Goal: Task Accomplishment & Management: Complete application form

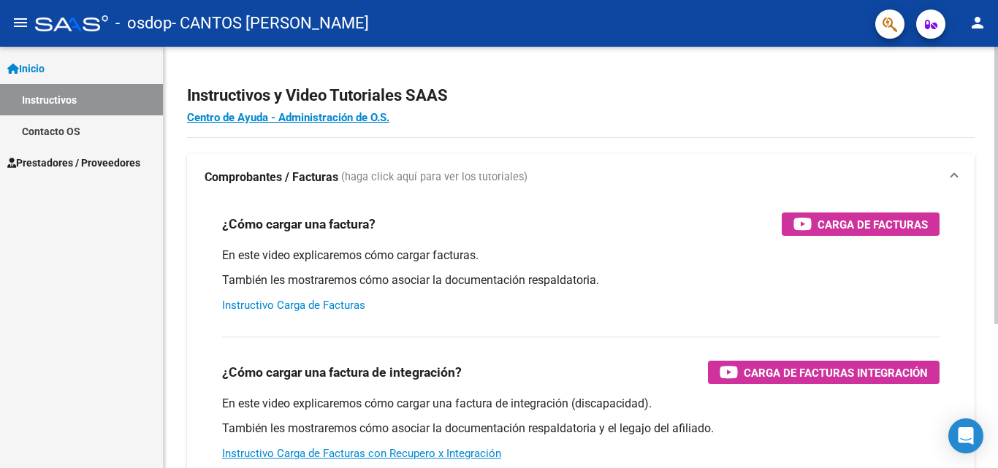
click at [348, 306] on link "Instructivo Carga de Facturas" at bounding box center [293, 305] width 143 height 13
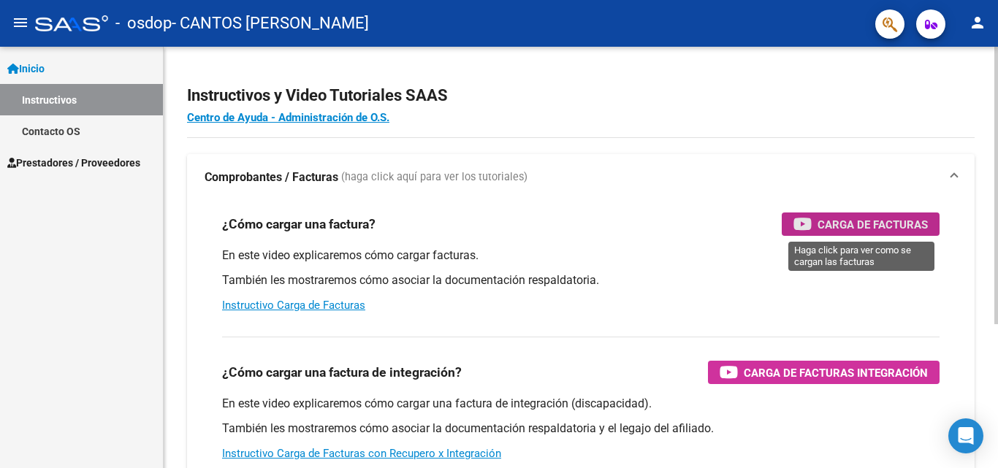
click at [854, 228] on span "Carga de Facturas" at bounding box center [872, 224] width 110 height 18
click at [88, 165] on span "Prestadores / Proveedores" at bounding box center [73, 163] width 133 height 16
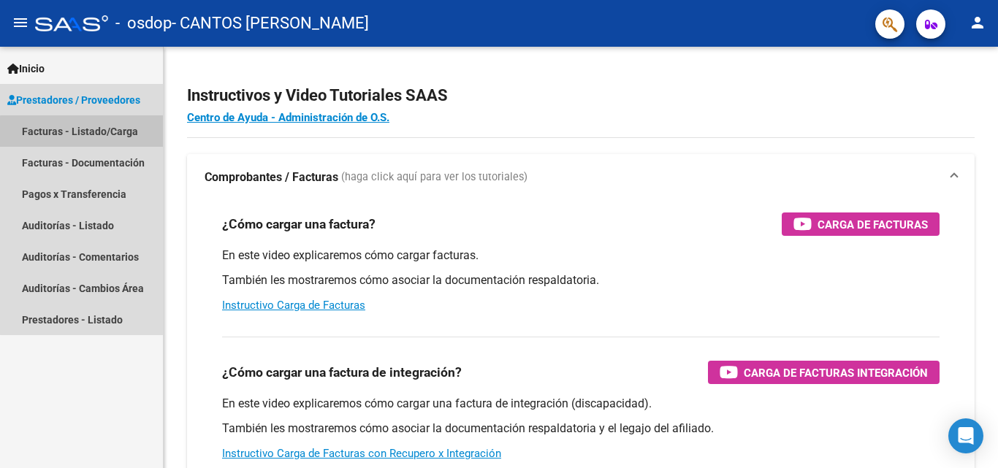
click at [105, 134] on link "Facturas - Listado/Carga" at bounding box center [81, 130] width 163 height 31
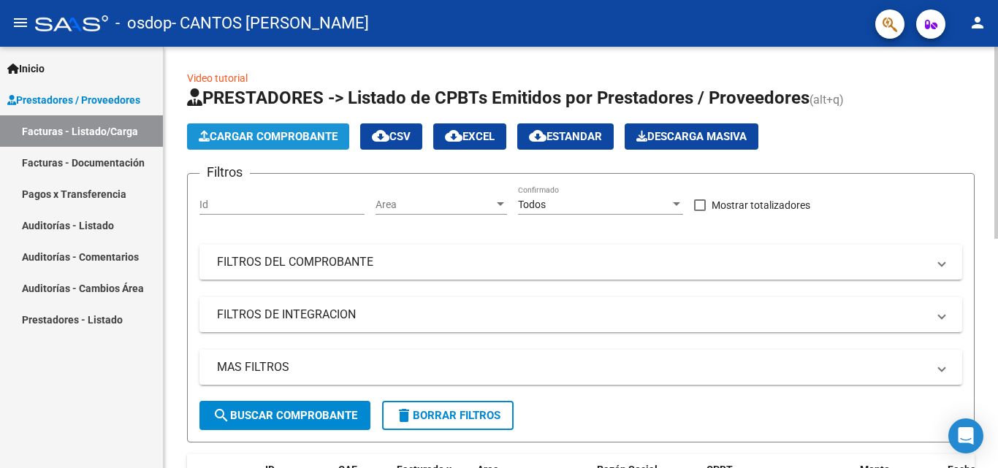
click at [259, 136] on span "Cargar Comprobante" at bounding box center [268, 136] width 139 height 13
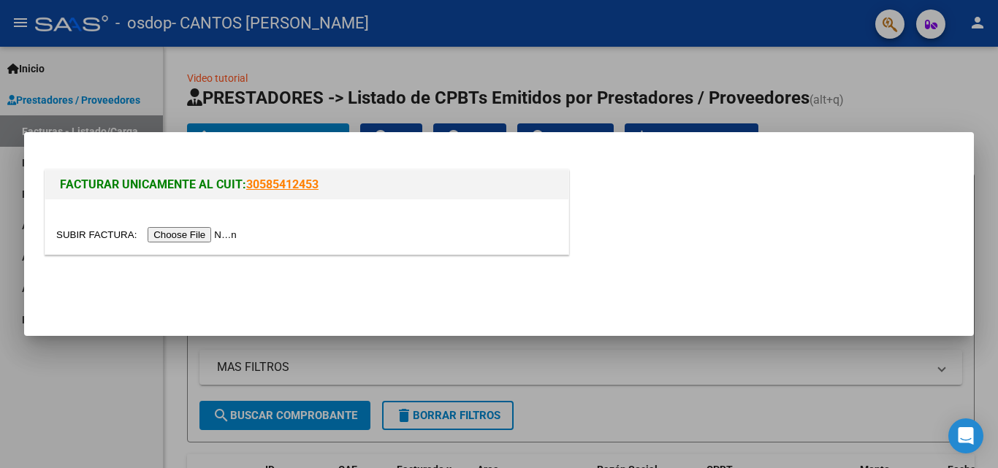
click at [222, 234] on input "file" at bounding box center [148, 234] width 185 height 15
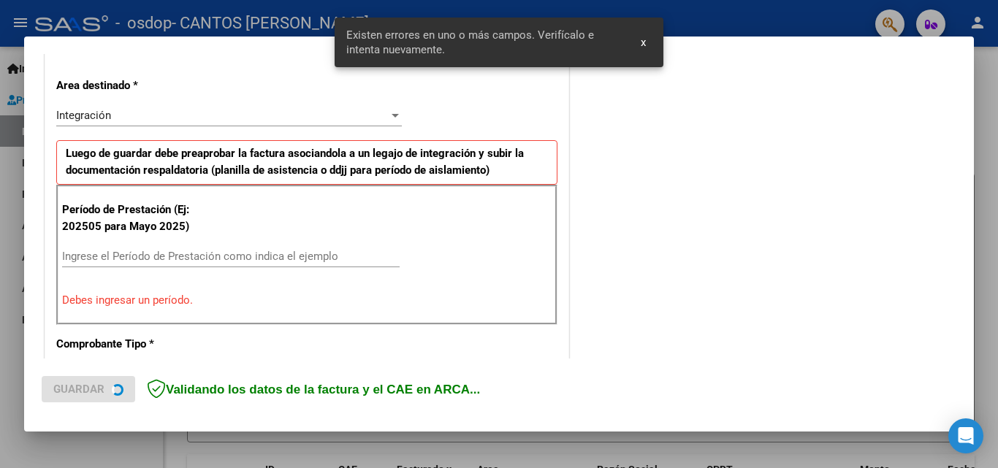
scroll to position [329, 0]
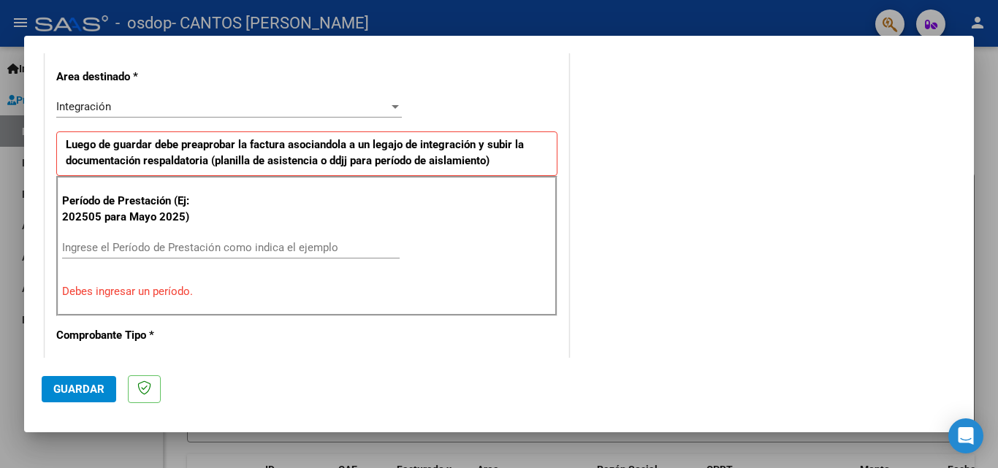
click at [305, 252] on input "Ingrese el Período de Prestación como indica el ejemplo" at bounding box center [230, 247] width 337 height 13
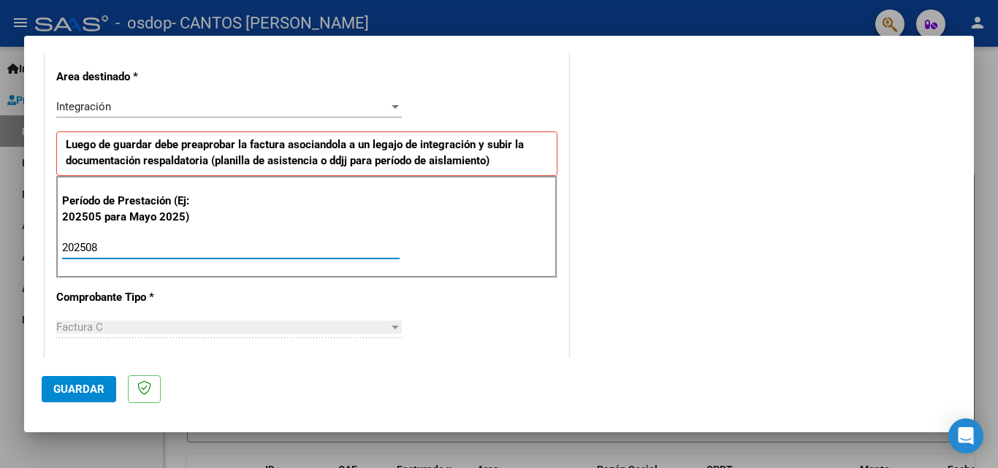
type input "202508"
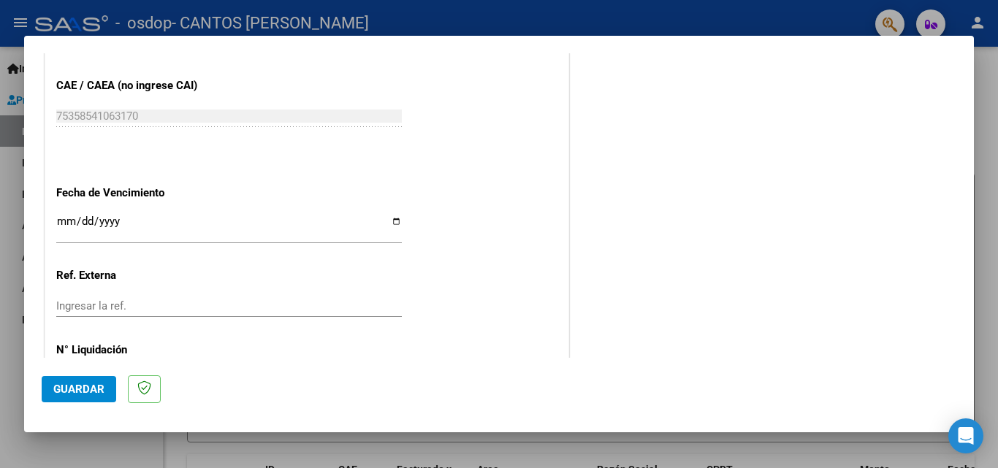
scroll to position [923, 0]
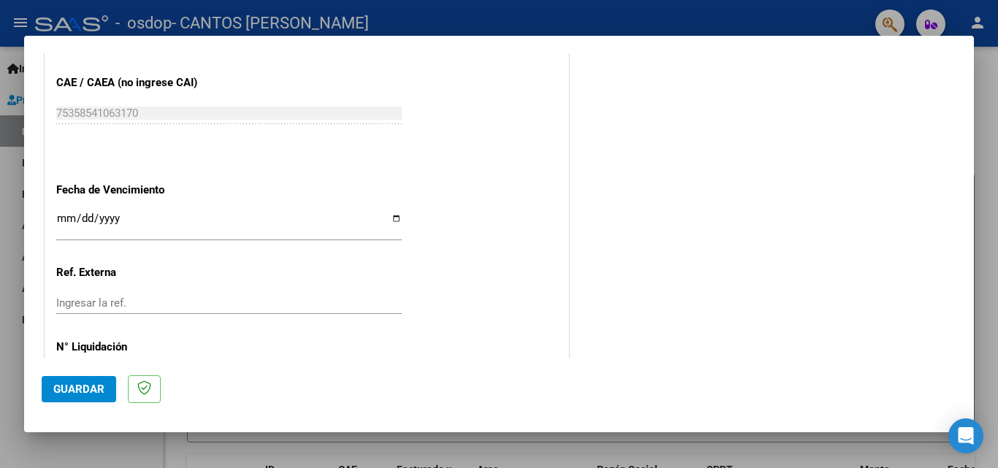
click at [99, 384] on span "Guardar" at bounding box center [78, 389] width 51 height 13
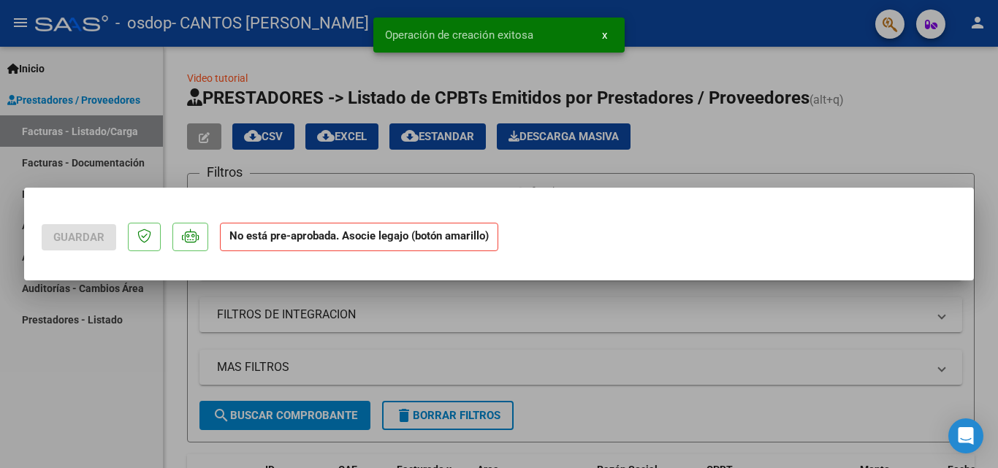
scroll to position [0, 0]
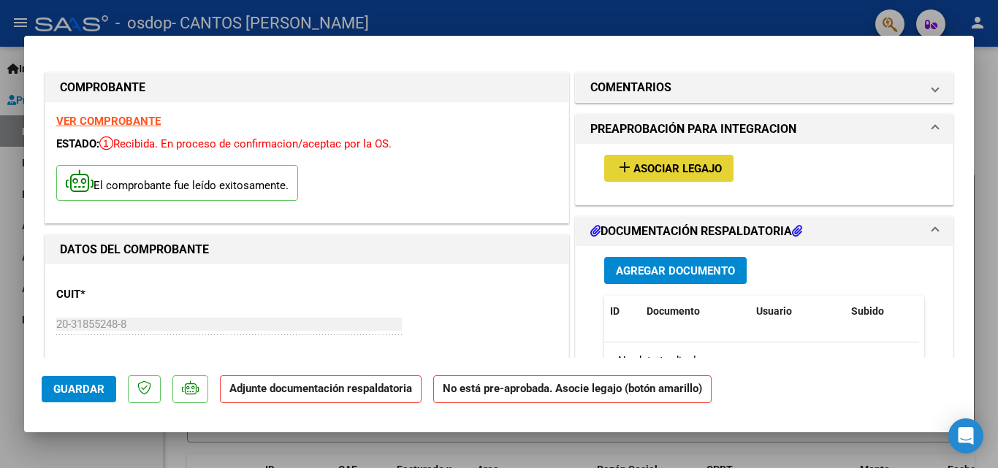
click at [633, 164] on span "Asociar Legajo" at bounding box center [677, 168] width 88 height 13
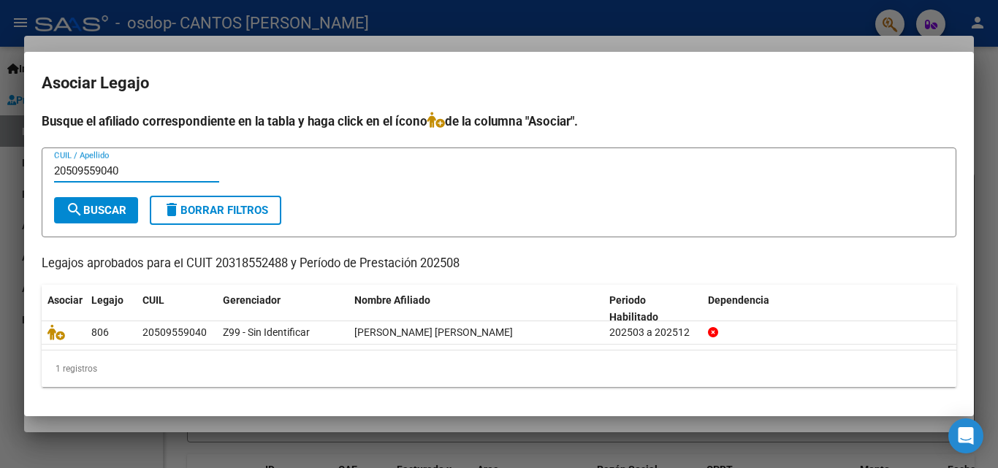
type input "20509559040"
click at [131, 205] on button "search Buscar" at bounding box center [96, 210] width 84 height 26
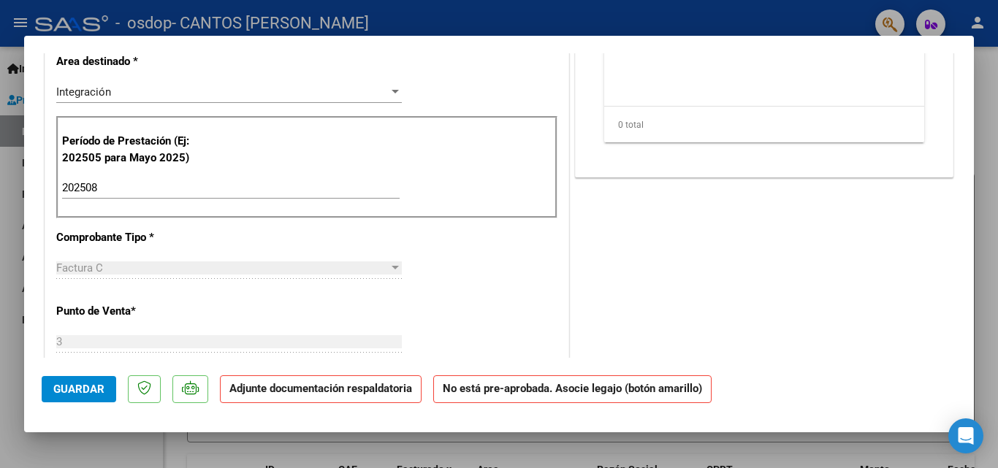
scroll to position [389, 0]
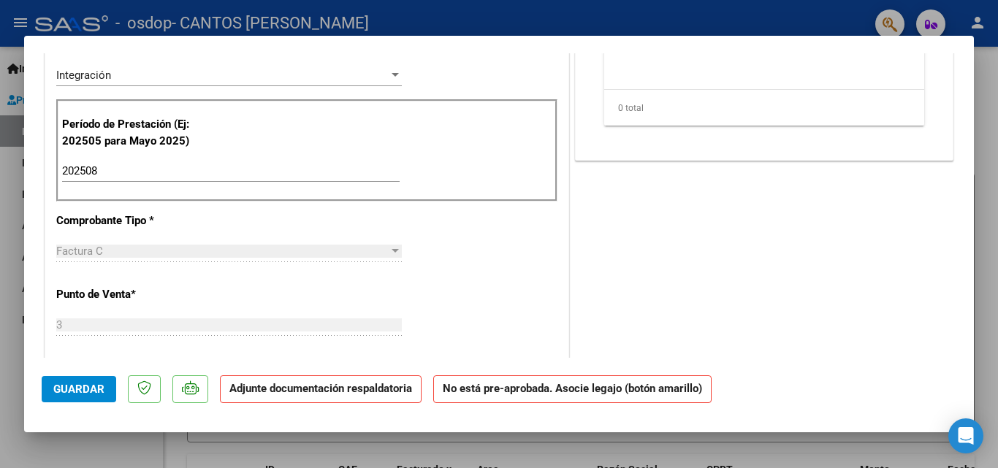
click at [399, 387] on strong "Adjunte documentación respaldatoria" at bounding box center [320, 388] width 183 height 13
click at [108, 397] on button "Guardar" at bounding box center [79, 389] width 75 height 26
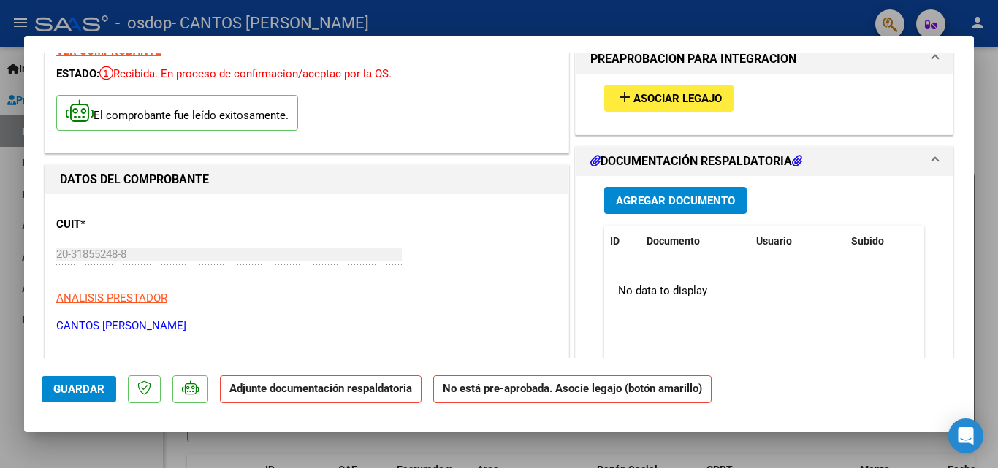
scroll to position [60, 0]
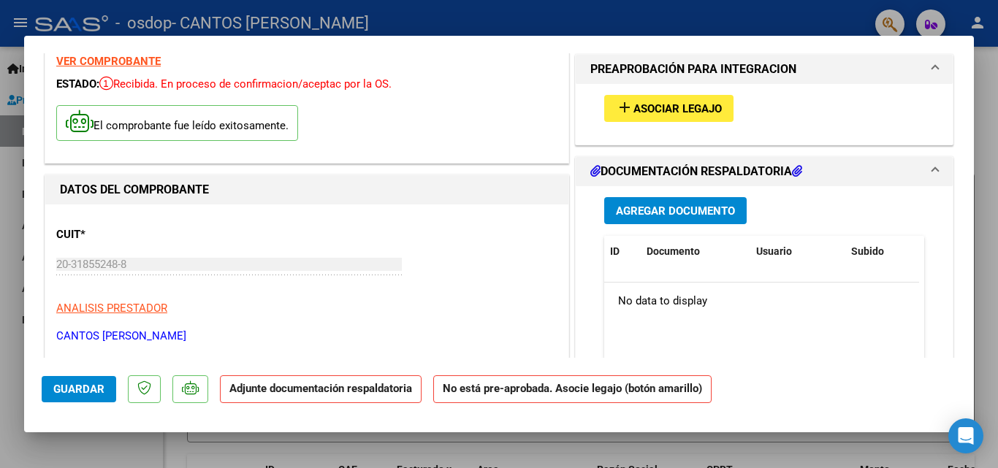
click at [727, 216] on span "Agregar Documento" at bounding box center [675, 211] width 119 height 13
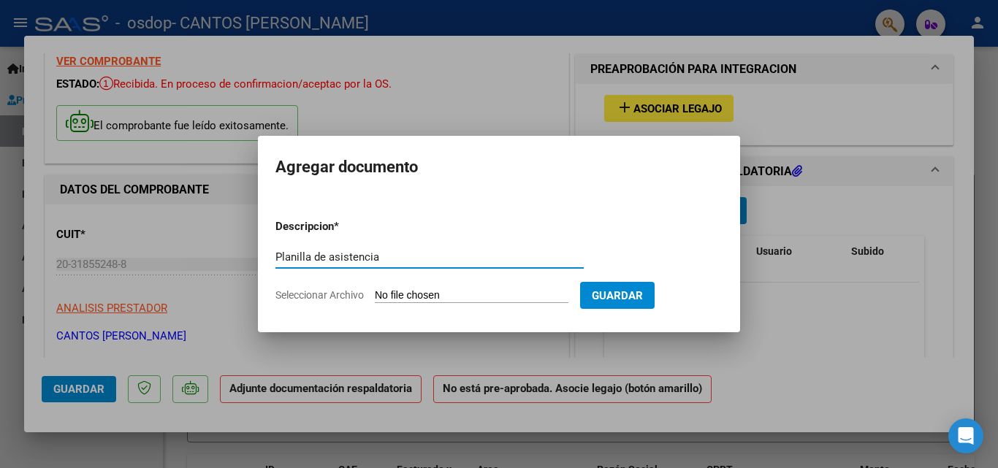
type input "Planilla de asistencia"
click at [568, 292] on input "Seleccionar Archivo" at bounding box center [472, 296] width 194 height 14
type input "C:\fakepath\ACTIVIDADES [PERSON_NAME][DATE].docx"
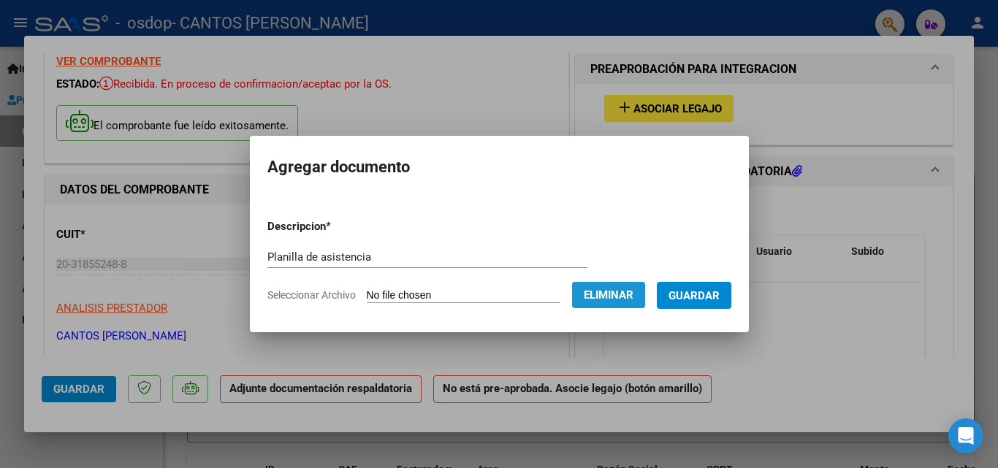
click at [633, 296] on span "Eliminar" at bounding box center [609, 295] width 50 height 13
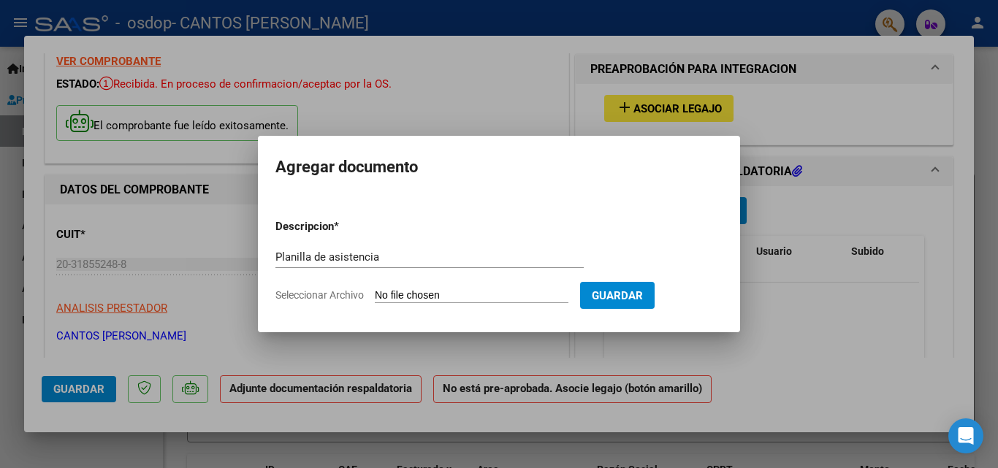
click at [351, 297] on span "Seleccionar Archivo" at bounding box center [319, 295] width 88 height 12
click at [375, 297] on input "Seleccionar Archivo" at bounding box center [472, 296] width 194 height 14
type input "C:\fakepath\PLANILLA DE ASISTENCIA [PERSON_NAME][DATE].pdf"
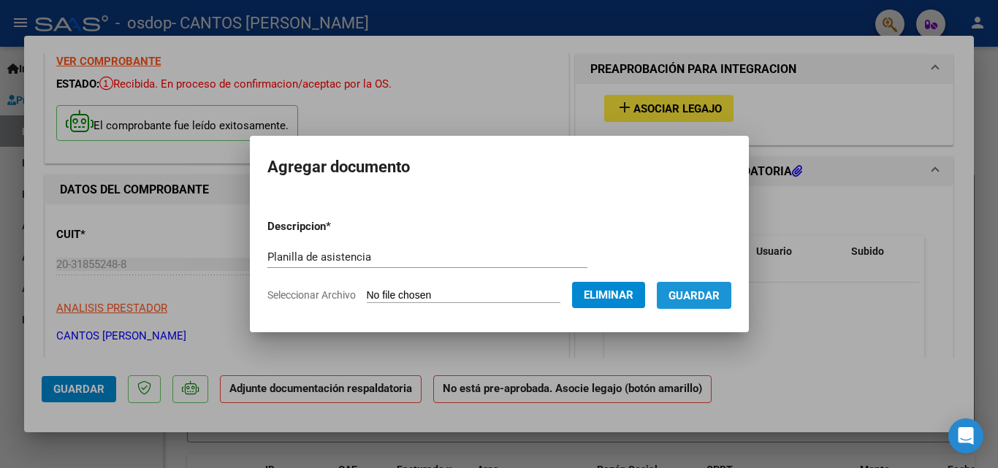
click at [700, 298] on span "Guardar" at bounding box center [693, 295] width 51 height 13
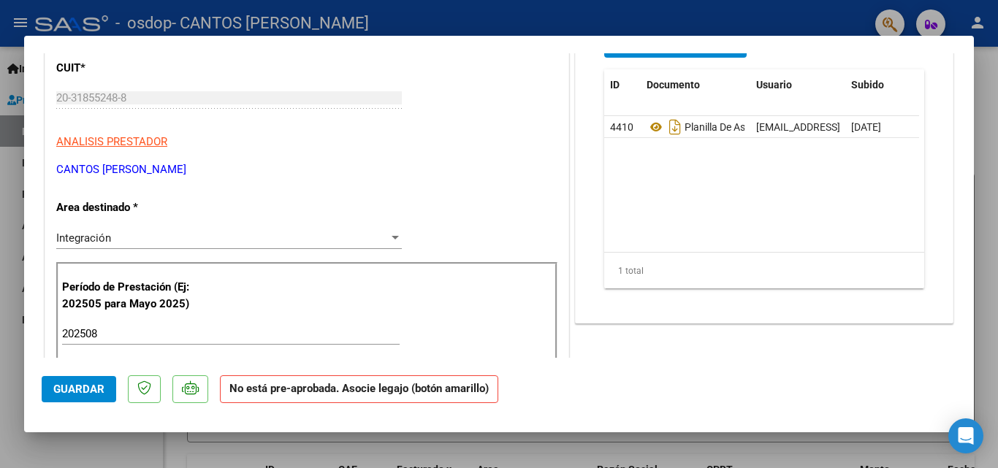
scroll to position [243, 0]
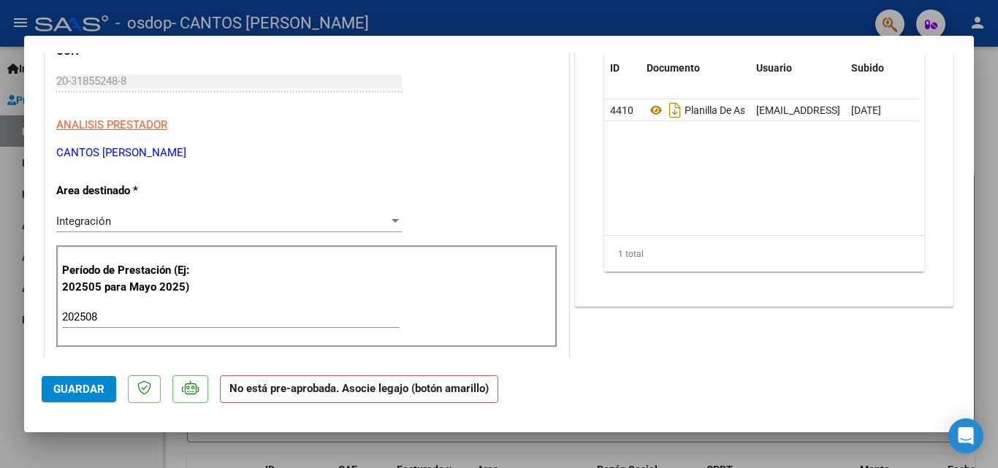
click at [429, 392] on strong "No está pre-aprobada. Asocie legajo (botón amarillo)" at bounding box center [359, 389] width 278 height 28
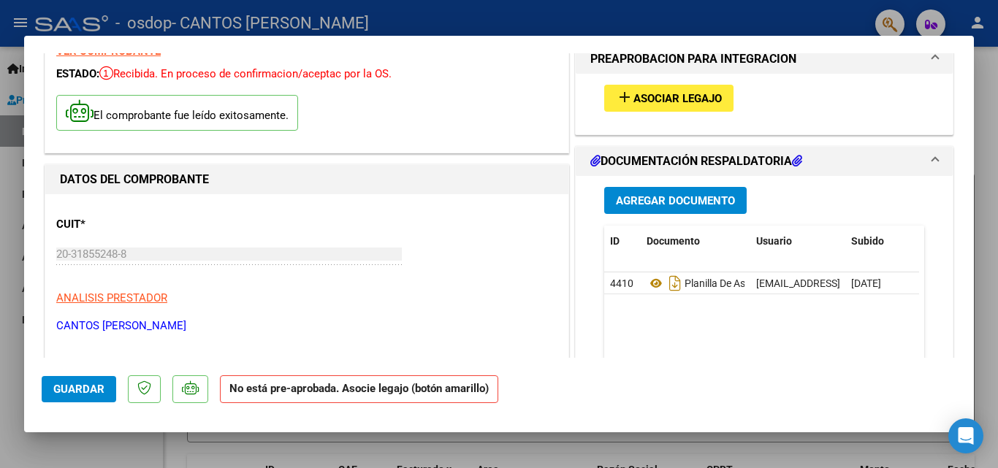
scroll to position [27, 0]
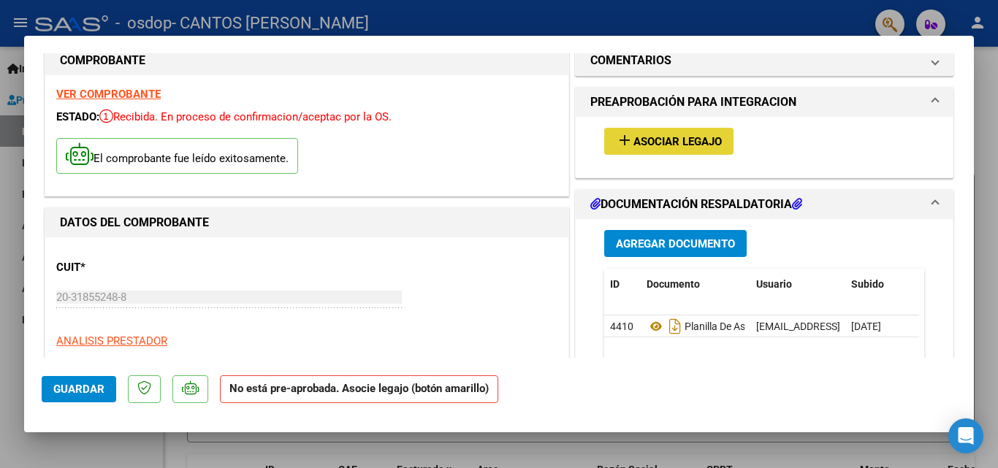
click at [627, 133] on button "add Asociar Legajo" at bounding box center [668, 141] width 129 height 27
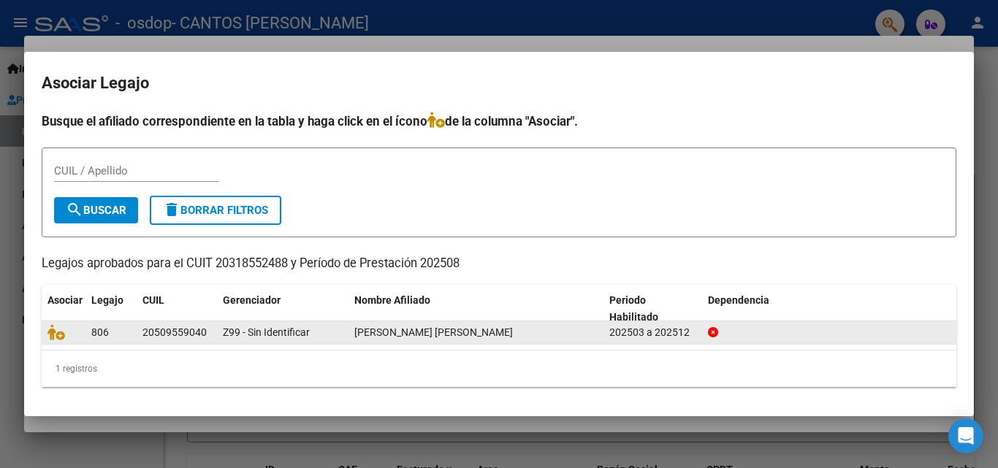
click at [543, 336] on div "[PERSON_NAME] [PERSON_NAME]" at bounding box center [475, 332] width 243 height 17
click at [237, 337] on span "Z99 - Sin Identificar" at bounding box center [266, 333] width 87 height 12
click at [83, 335] on datatable-body-cell at bounding box center [64, 332] width 44 height 23
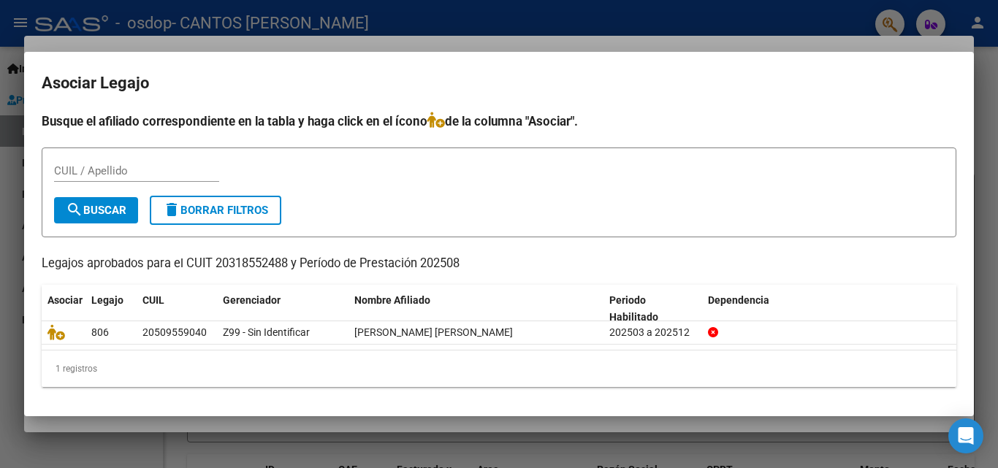
click at [197, 166] on input "CUIL / Apellido" at bounding box center [136, 170] width 165 height 13
type input "3"
type input "2"
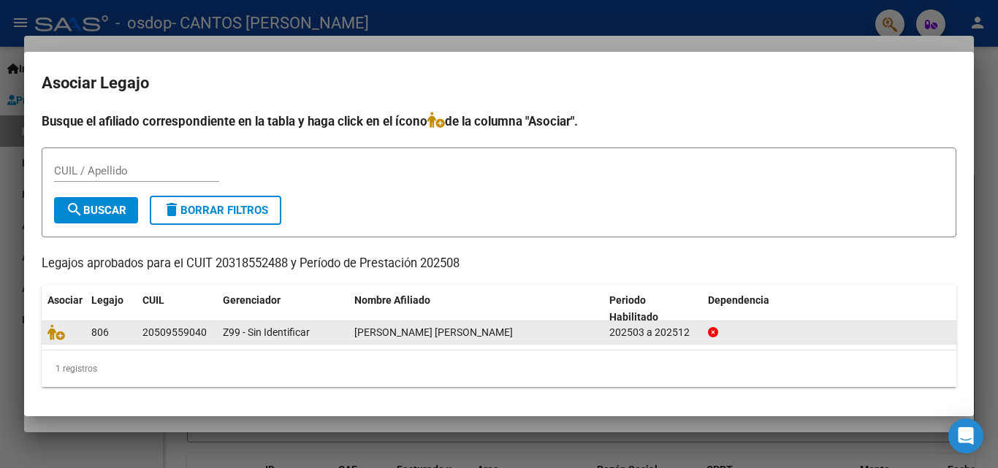
drag, startPoint x: 142, startPoint y: 327, endPoint x: 207, endPoint y: 332, distance: 66.0
click at [207, 332] on datatable-body-cell "20509559040" at bounding box center [177, 332] width 80 height 23
copy div "20509559040"
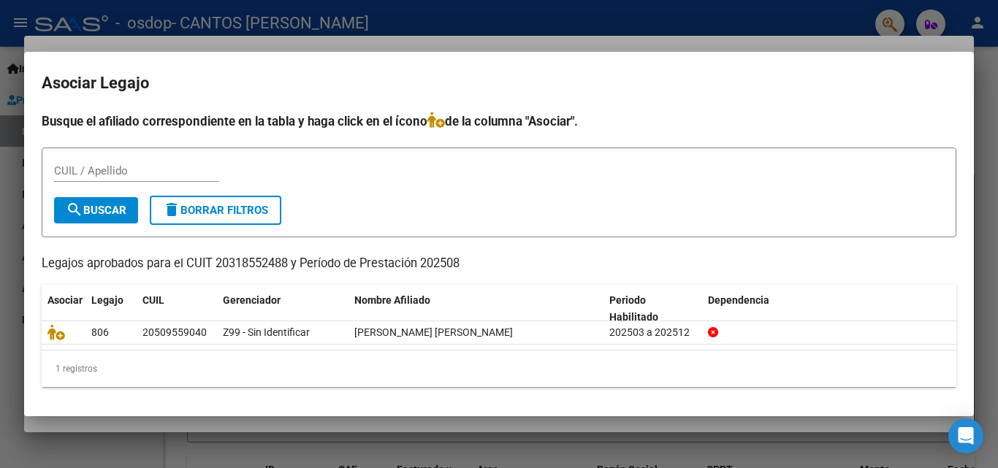
click at [147, 172] on input "CUIL / Apellido" at bounding box center [136, 170] width 165 height 13
paste input "20509559040"
click at [118, 206] on span "search Buscar" at bounding box center [96, 210] width 61 height 13
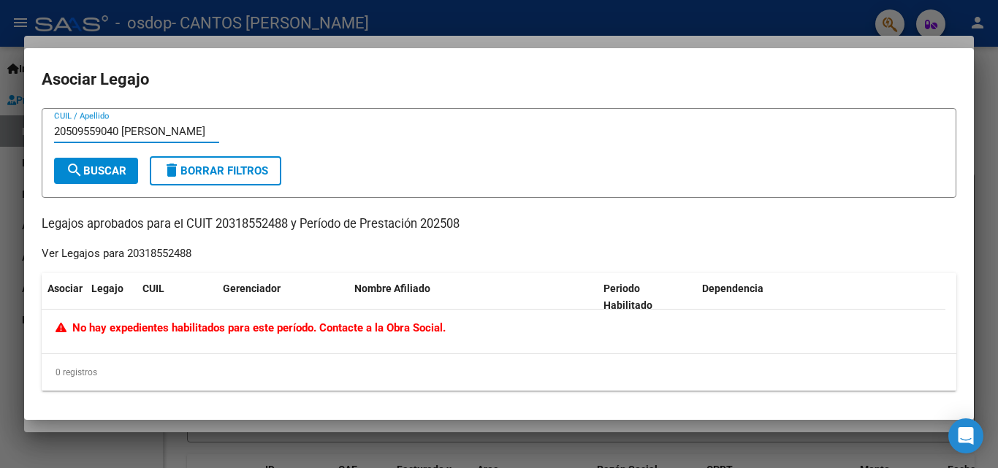
click at [122, 131] on input "20509559040 [PERSON_NAME]" at bounding box center [136, 131] width 165 height 13
type input "20509559040/[PERSON_NAME]"
click at [101, 170] on span "search Buscar" at bounding box center [96, 170] width 61 height 13
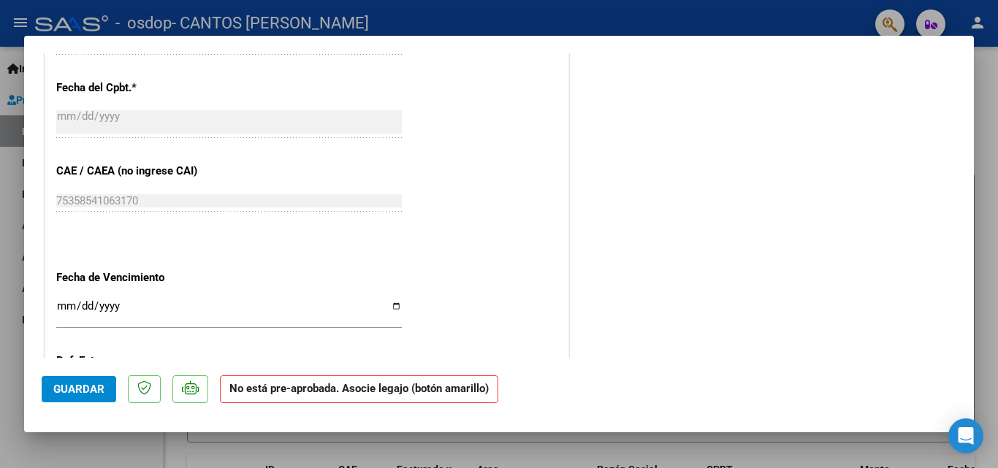
scroll to position [964, 0]
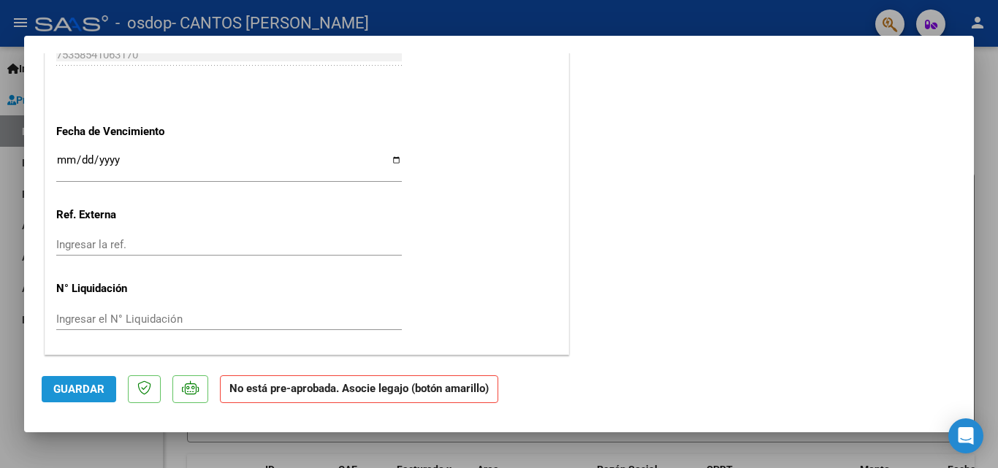
click at [66, 388] on span "Guardar" at bounding box center [78, 389] width 51 height 13
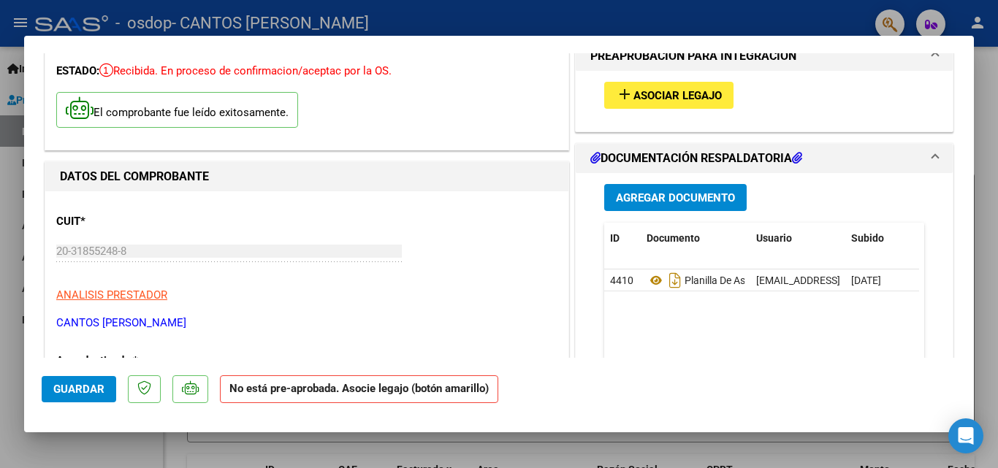
scroll to position [77, 0]
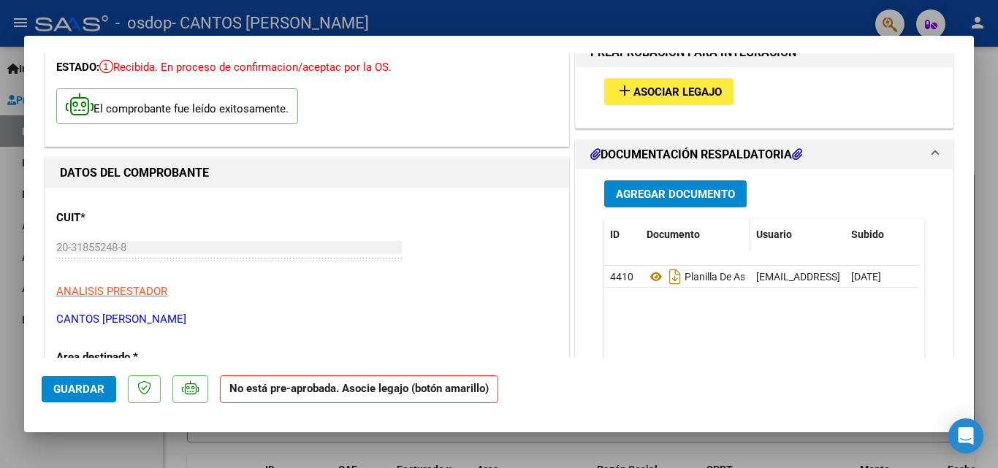
click at [661, 245] on datatable-header-cell "Documento" at bounding box center [696, 234] width 110 height 31
click at [675, 199] on span "Agregar Documento" at bounding box center [675, 194] width 119 height 13
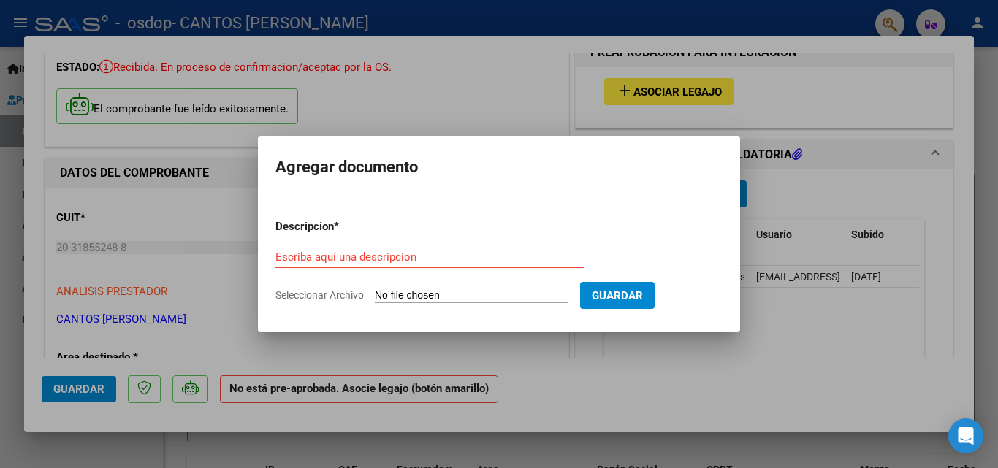
click at [763, 313] on div at bounding box center [499, 234] width 998 height 468
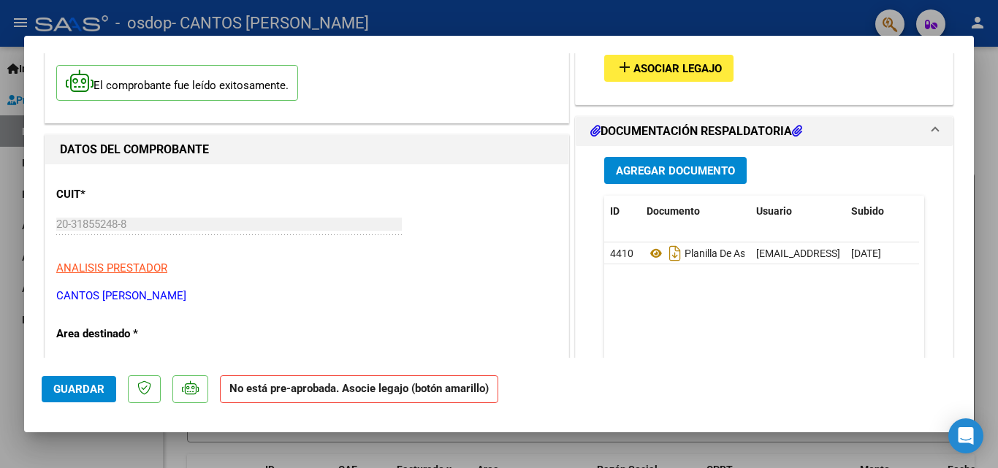
scroll to position [96, 0]
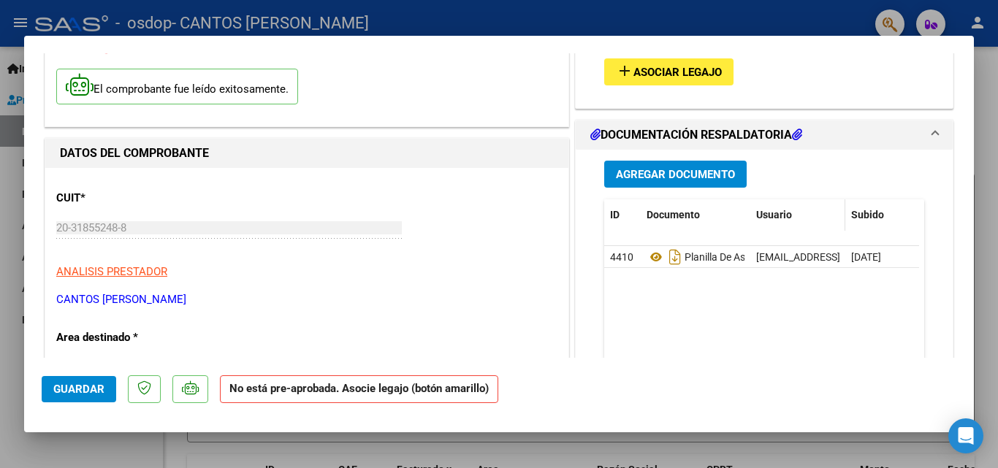
click at [775, 218] on span "Usuario" at bounding box center [774, 215] width 36 height 12
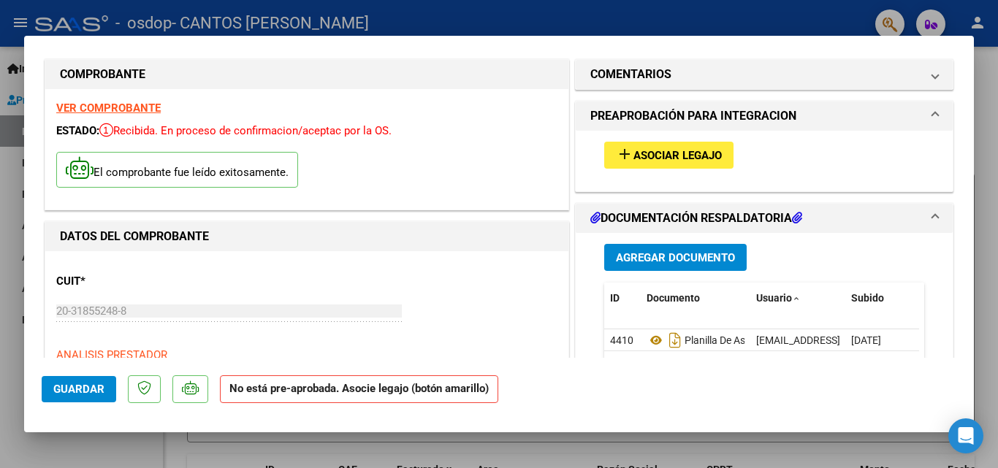
scroll to position [23, 0]
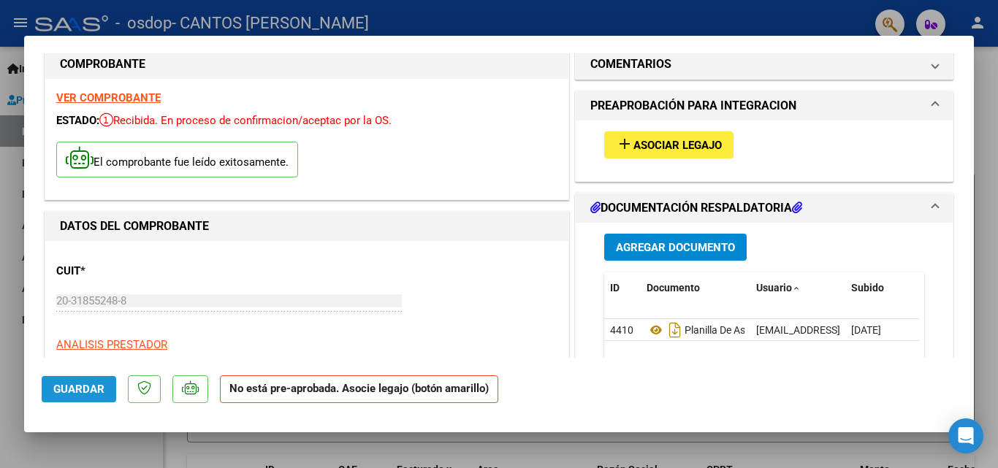
click at [80, 394] on span "Guardar" at bounding box center [78, 389] width 51 height 13
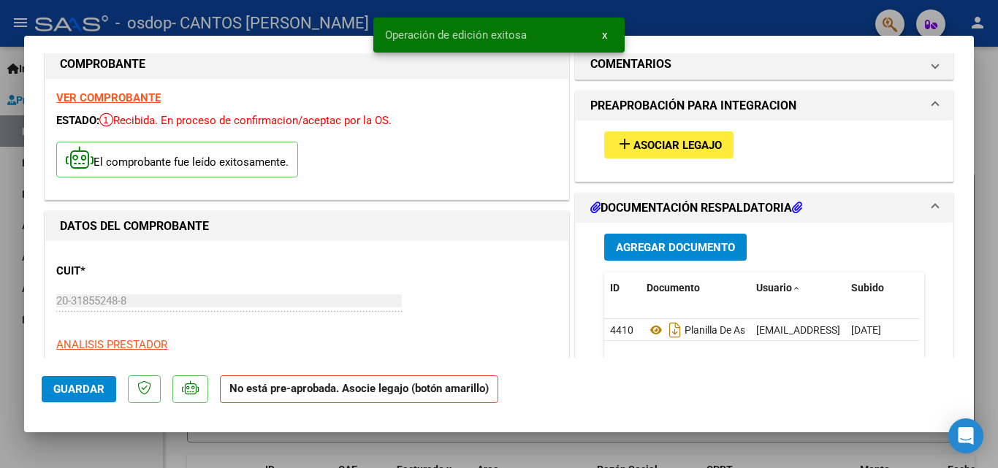
scroll to position [0, 0]
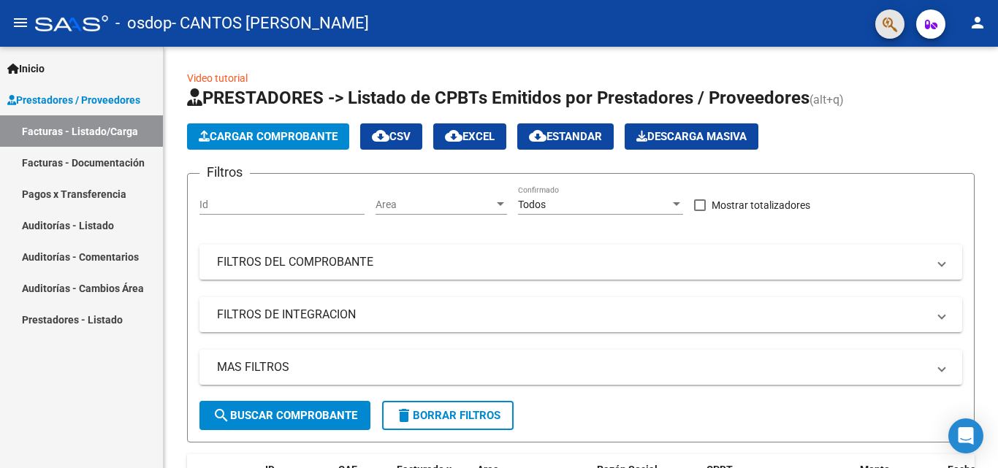
click at [888, 34] on span "button" at bounding box center [889, 24] width 15 height 30
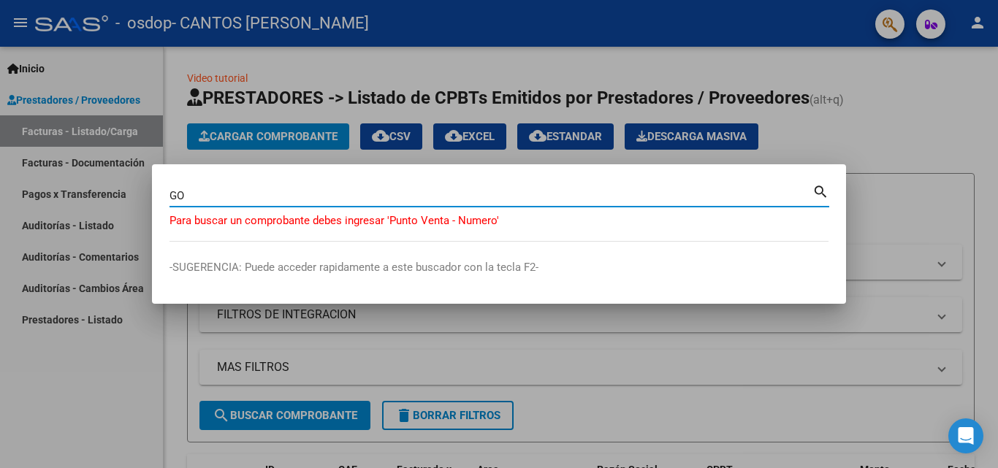
type input "G"
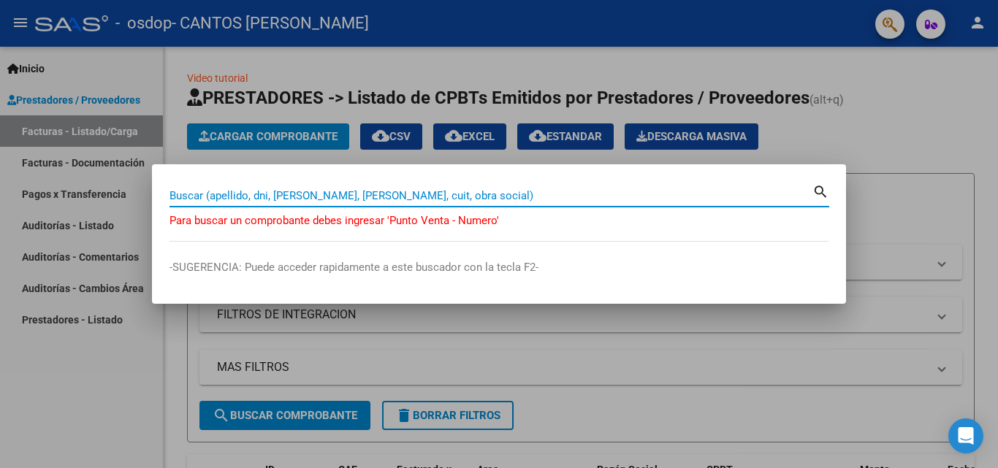
click at [820, 196] on mat-icon "search" at bounding box center [820, 191] width 17 height 18
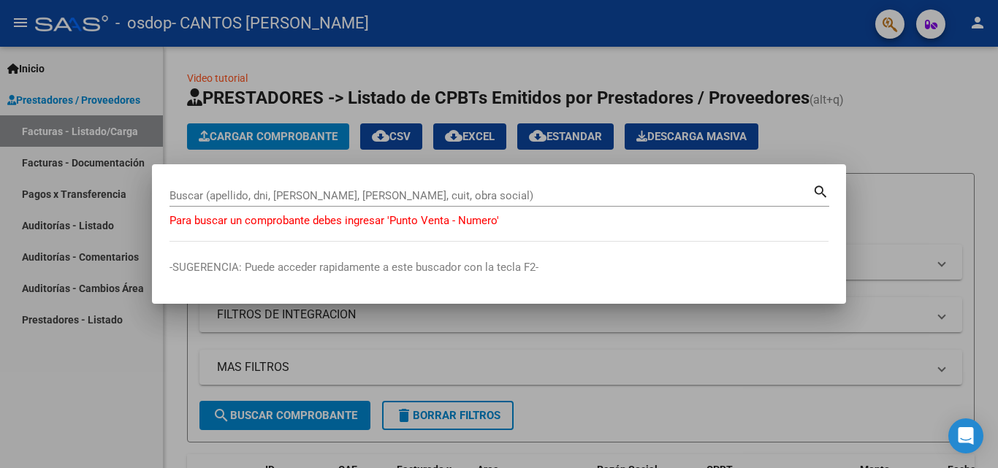
click at [820, 191] on mat-icon "search" at bounding box center [820, 191] width 17 height 18
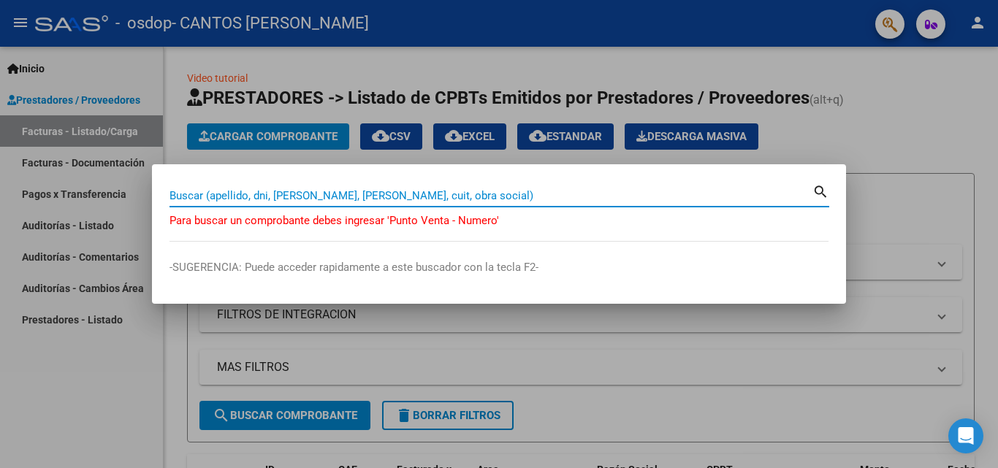
click at [435, 200] on input "Buscar (apellido, dni, [PERSON_NAME], [PERSON_NAME], cuit, obra social)" at bounding box center [490, 195] width 643 height 13
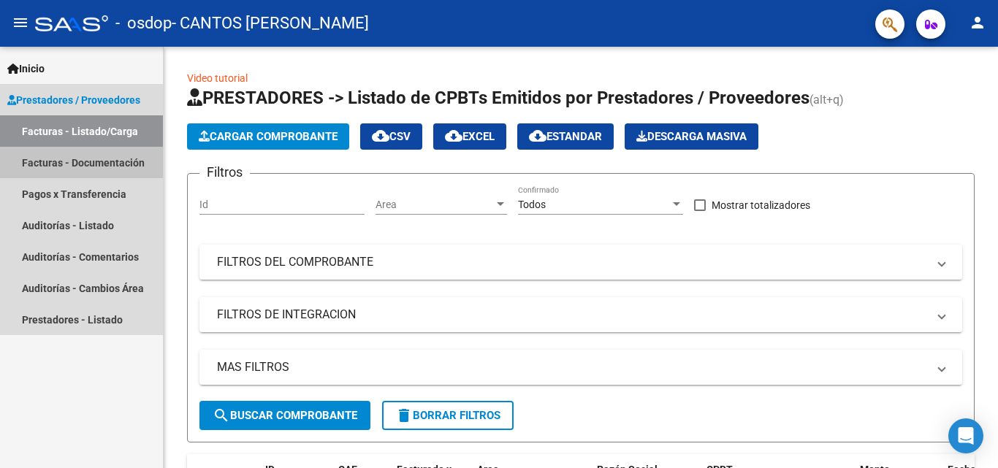
click at [121, 174] on link "Facturas - Documentación" at bounding box center [81, 162] width 163 height 31
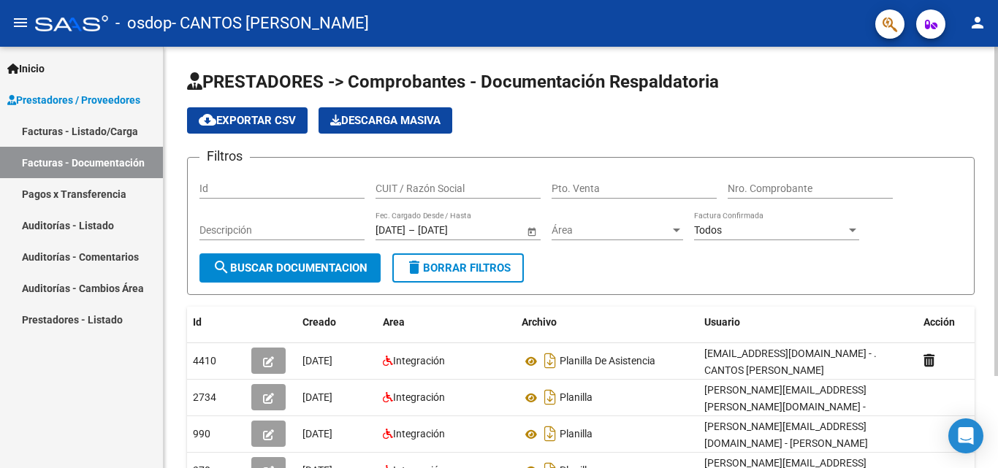
click at [997, 280] on div at bounding box center [996, 211] width 4 height 329
click at [18, 18] on mat-icon "menu" at bounding box center [21, 23] width 18 height 18
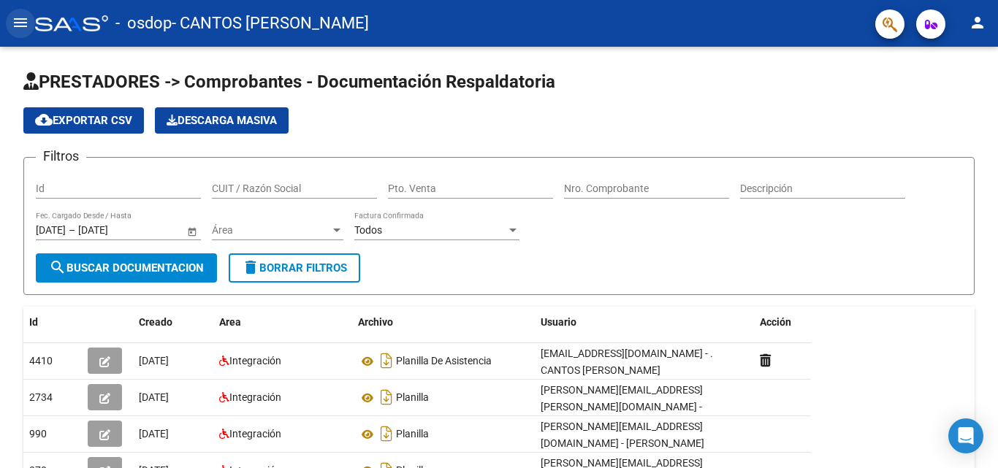
click at [18, 18] on mat-icon "menu" at bounding box center [21, 23] width 18 height 18
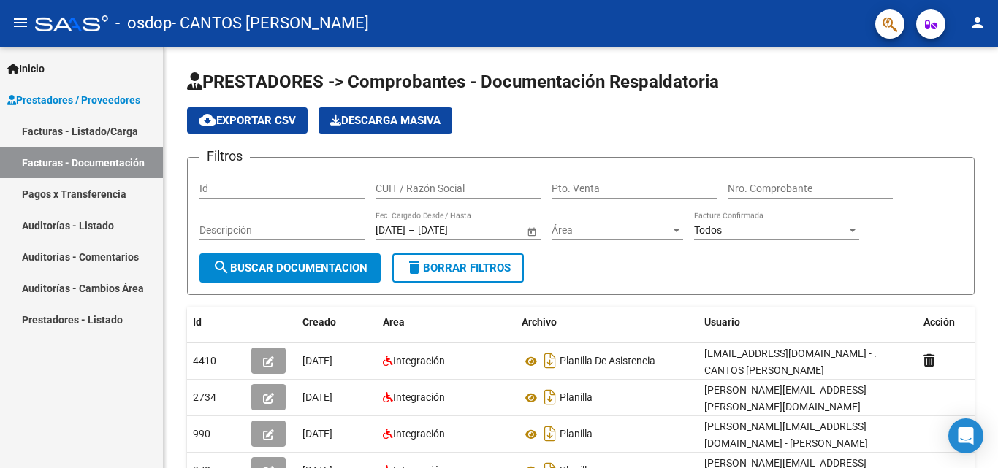
click at [982, 25] on mat-icon "person" at bounding box center [978, 23] width 18 height 18
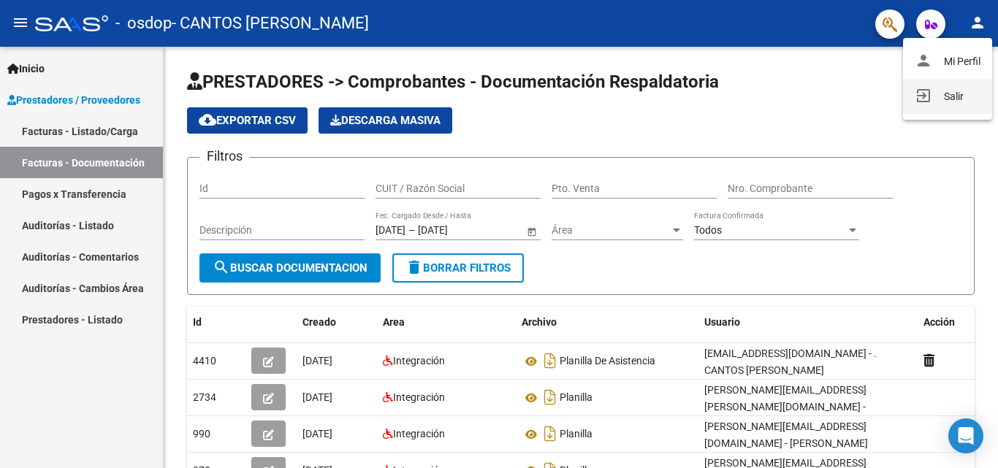
click at [944, 89] on button "exit_to_app Salir" at bounding box center [947, 96] width 89 height 35
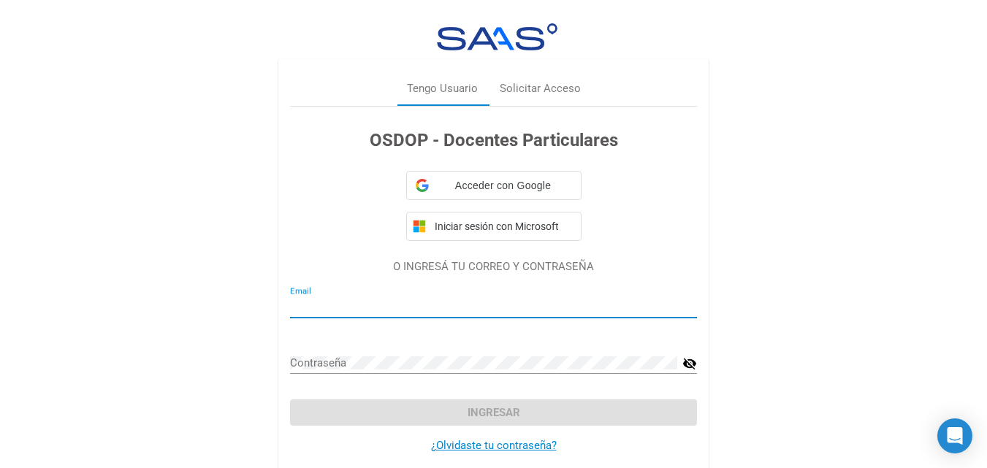
type input "[EMAIL_ADDRESS][DOMAIN_NAME]"
